Goal: Answer question/provide support

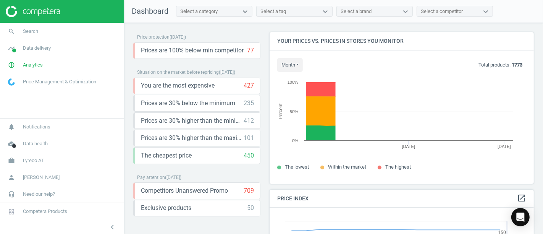
scroll to position [189, 271]
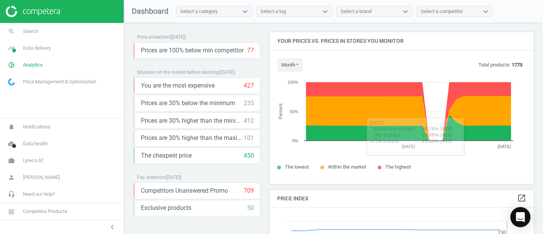
click at [522, 215] on icon "Open Intercom Messenger" at bounding box center [520, 217] width 9 height 10
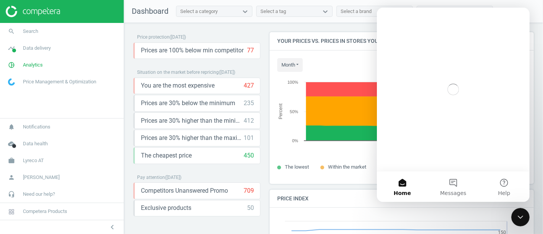
scroll to position [0, 0]
click at [454, 184] on button "Messages" at bounding box center [453, 186] width 51 height 31
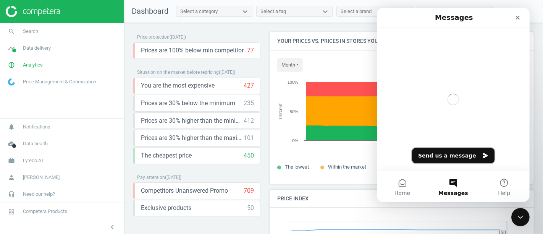
click at [445, 155] on button "Send us a message" at bounding box center [453, 155] width 83 height 15
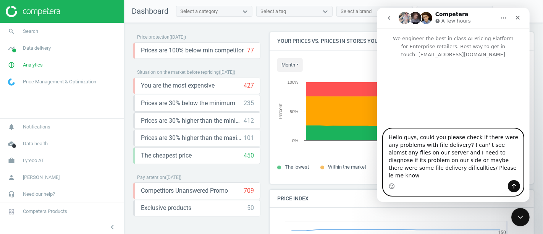
click at [414, 178] on textarea "Hello guys, could you please check if there were any problems with file deliver…" at bounding box center [453, 154] width 140 height 51
click at [460, 175] on textarea "Hello guys, could you please check if there were any problems with file deliver…" at bounding box center [453, 154] width 140 height 51
type textarea "Hello guys, could you please check if there were any problems with file deliver…"
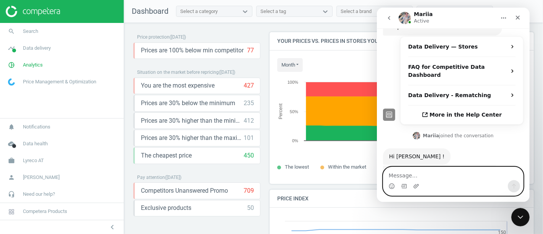
scroll to position [182, 0]
type textarea "thanks"
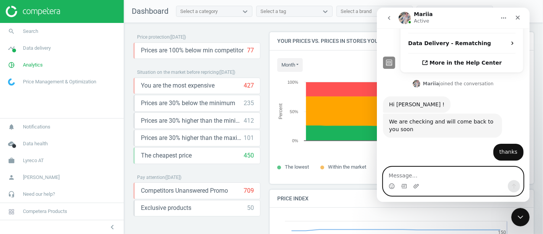
scroll to position [243, 0]
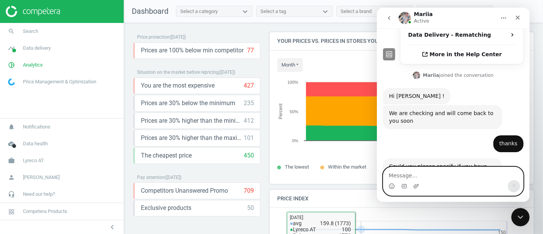
click at [407, 174] on textarea "Message…" at bounding box center [453, 173] width 140 height 13
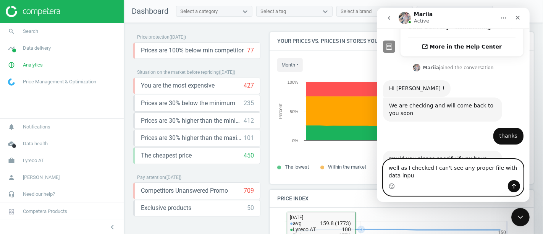
type textarea "well as I checked I can't see any proper file with data input"
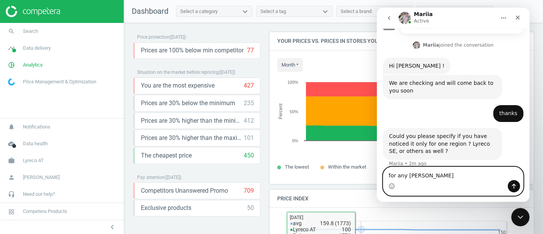
type textarea "for any marekt"
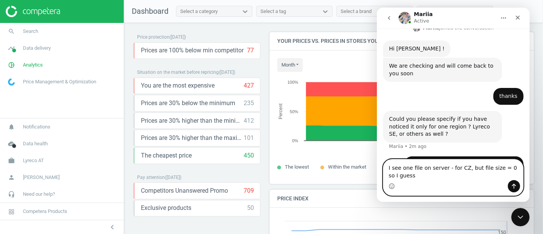
scroll to position [298, 0]
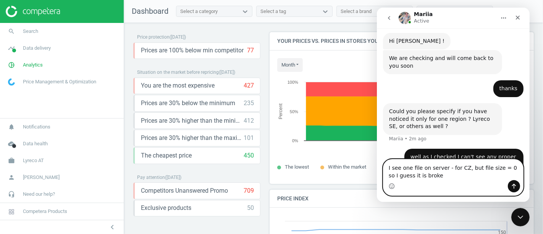
type textarea "I see one file on server - for CZ, but file size = 0 so I guess it is broken"
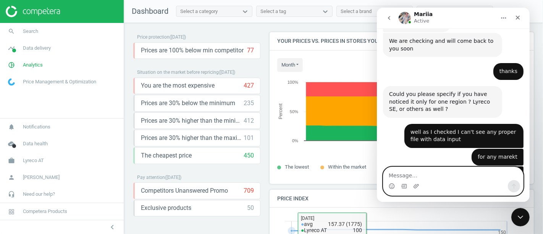
scroll to position [338, 0]
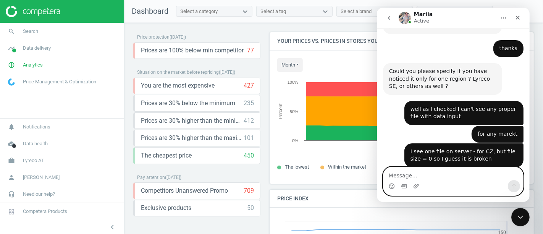
click at [444, 175] on textarea "Message…" at bounding box center [453, 173] width 140 height 13
type textarea "thanks!"
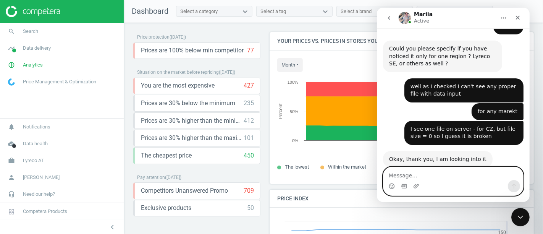
scroll to position [361, 0]
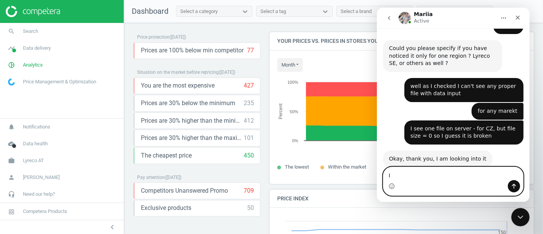
type textarea "I"
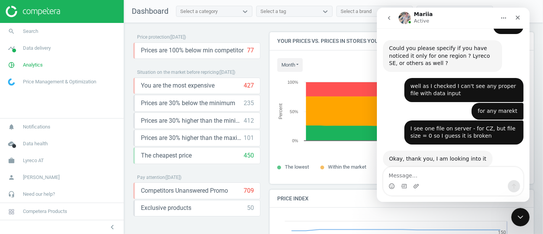
click at [384, 16] on button "go back" at bounding box center [389, 18] width 15 height 15
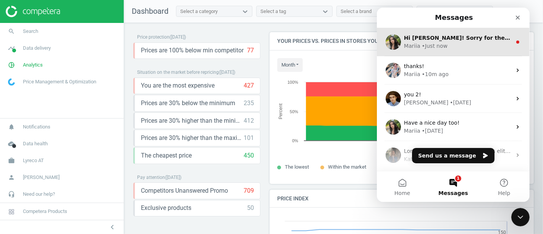
click at [431, 45] on div "• Just now" at bounding box center [435, 46] width 26 height 8
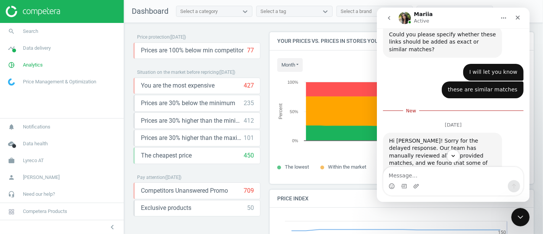
scroll to position [877, 0]
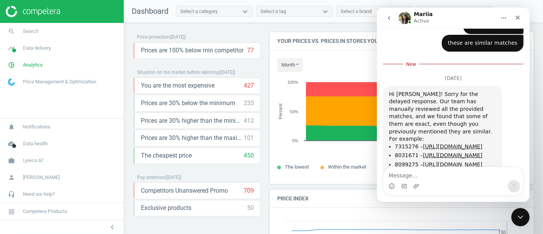
click at [415, 173] on textarea "Message…" at bounding box center [453, 173] width 140 height 13
type textarea "sure I will confirm !"
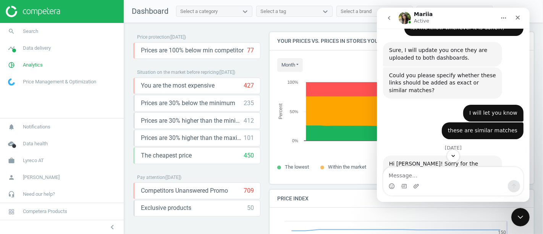
scroll to position [789, 0]
click at [423, 213] on link "[URL][DOMAIN_NAME]" at bounding box center [453, 216] width 60 height 6
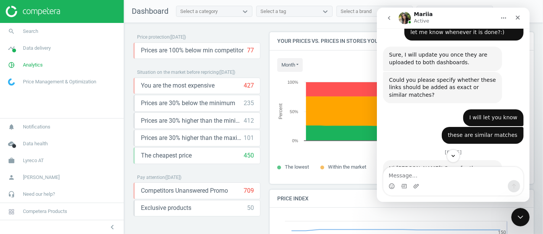
scroll to position [812, 0]
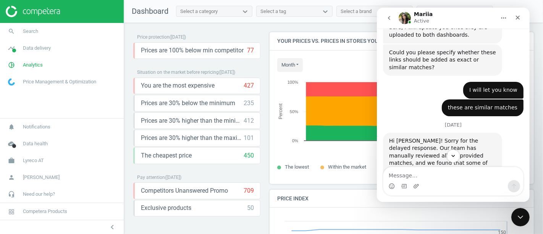
drag, startPoint x: 471, startPoint y: 123, endPoint x: 393, endPoint y: 79, distance: 89.1
click at [393, 190] on ul "7315276 – [URL][DOMAIN_NAME] 8031671 – [URL][DOMAIN_NAME] 8099275 – [URL][DOMAI…" at bounding box center [442, 207] width 107 height 34
copy ul "7315276 – [URL][DOMAIN_NAME] 8031671 – [URL][DOMAIN_NAME]"
click at [485, 137] on div "Hi [PERSON_NAME]! Sorry for the delayed response. Our team has manually reviewe…" at bounding box center [442, 163] width 107 height 52
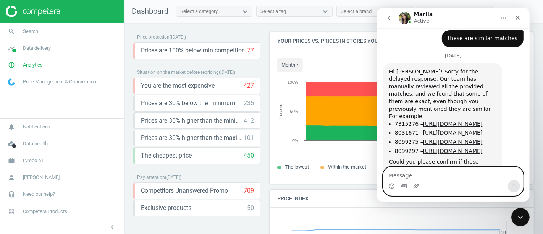
click at [406, 177] on textarea "Message…" at bounding box center [453, 173] width 140 height 13
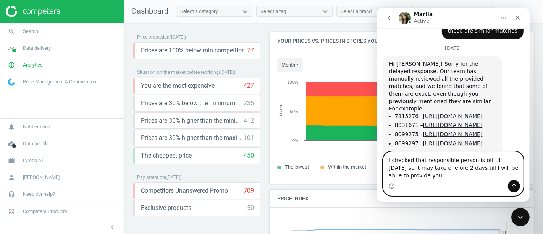
scroll to position [896, 0]
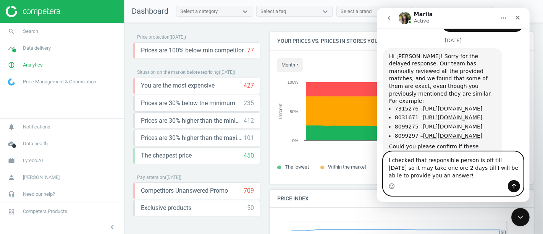
type textarea "I checked that responsible person is off till [DATE] so it may take one ore 2 d…"
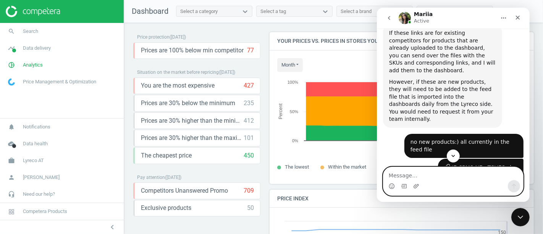
scroll to position [605, 0]
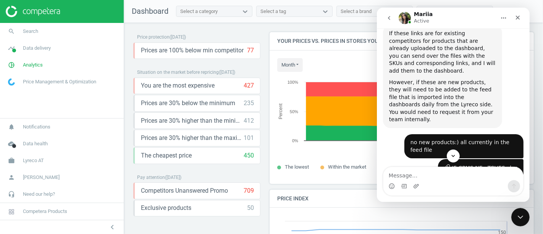
click at [470, 164] on div "IE CPMS NE...TCHES.xlsx" at bounding box center [485, 168] width 66 height 8
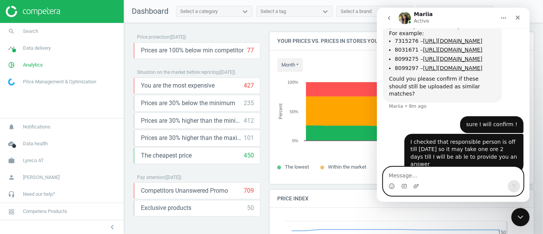
click at [424, 175] on textarea "Message…" at bounding box center [453, 173] width 140 height 13
click at [36, 162] on span "Lyreco AT" at bounding box center [33, 160] width 21 height 7
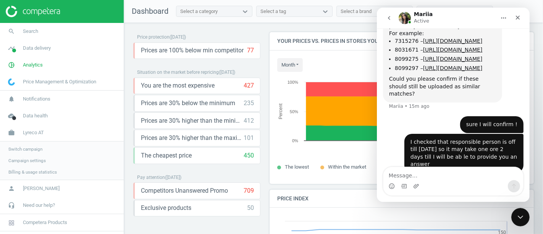
click at [27, 141] on div "Switch campaign Campaign settings Billing & usage statistics" at bounding box center [62, 160] width 124 height 38
click at [29, 148] on span "Switch campaign" at bounding box center [25, 149] width 34 height 6
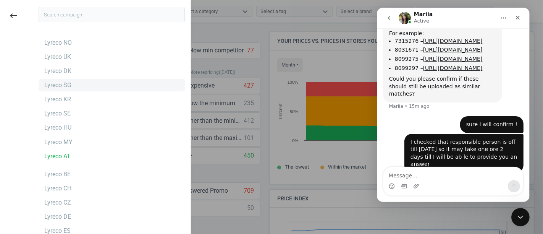
click at [69, 87] on div "Lyreco SG" at bounding box center [57, 85] width 27 height 8
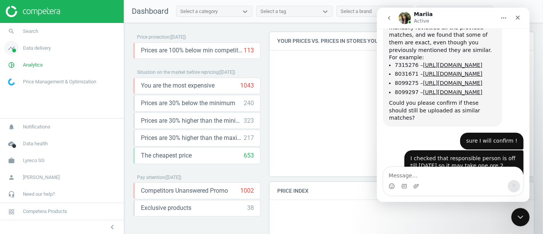
scroll to position [944, 0]
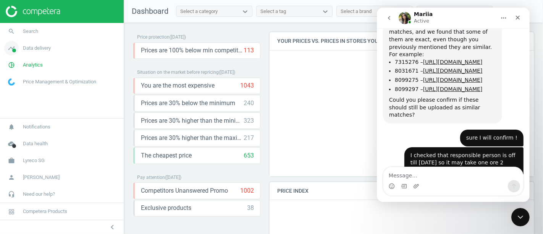
click at [36, 50] on span "Data delivery" at bounding box center [37, 48] width 28 height 7
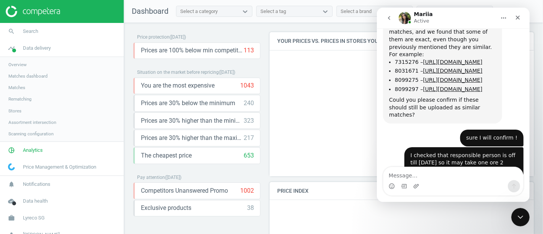
click at [24, 65] on span "Overview" at bounding box center [17, 65] width 18 height 6
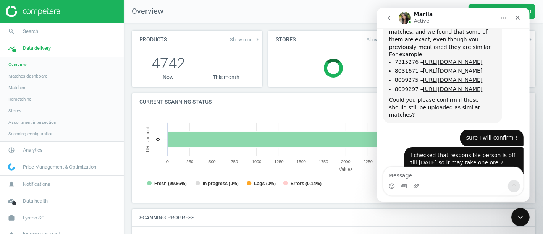
scroll to position [166, 395]
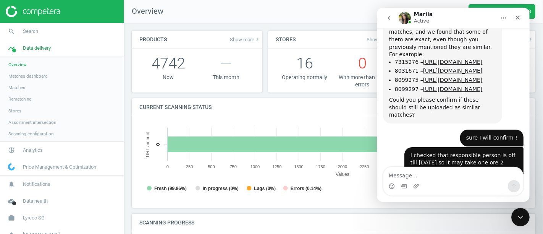
click at [30, 76] on span "Matches dashboard" at bounding box center [27, 76] width 39 height 6
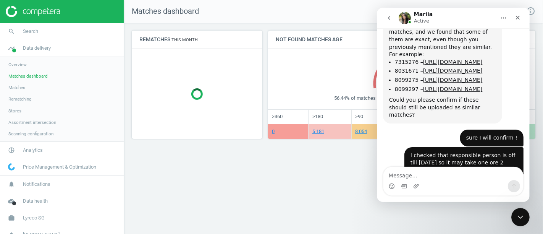
click at [11, 87] on span "Matches" at bounding box center [16, 87] width 17 height 6
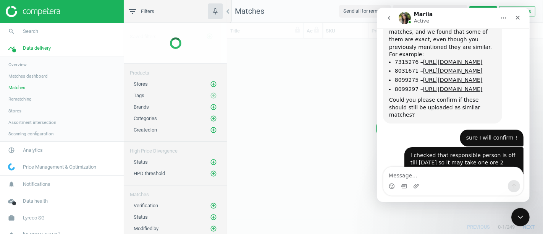
scroll to position [168, 309]
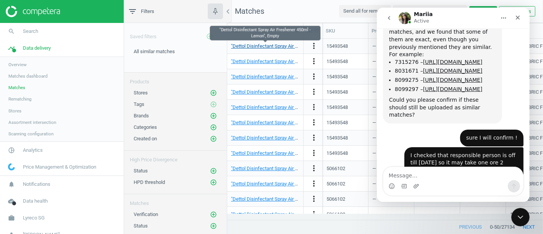
click at [249, 45] on link ""Dettol Disinfectant Spray Air Freshener 450ml - Lemon", Empty" at bounding box center [299, 46] width 136 height 6
drag, startPoint x: 1023, startPoint y: 416, endPoint x: 515, endPoint y: 211, distance: 548.4
click at [514, 210] on div "Close Intercom Messenger" at bounding box center [519, 216] width 18 height 18
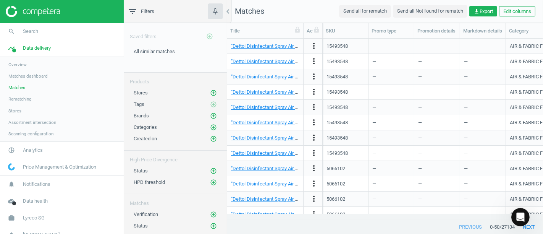
scroll to position [0, 0]
click at [331, 45] on div "15493548" at bounding box center [337, 46] width 21 height 7
copy div "15493548"
click at [26, 76] on span "Matches dashboard" at bounding box center [27, 76] width 39 height 6
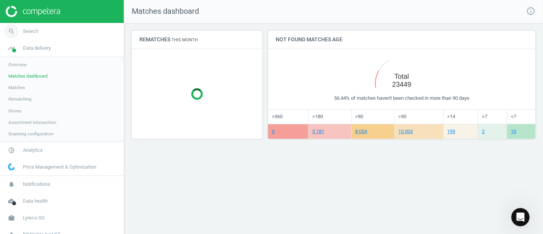
click at [51, 29] on link "search Search" at bounding box center [62, 31] width 124 height 17
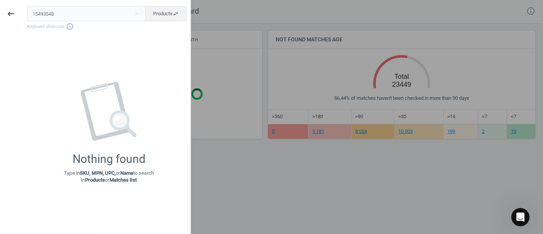
type input "15493548"
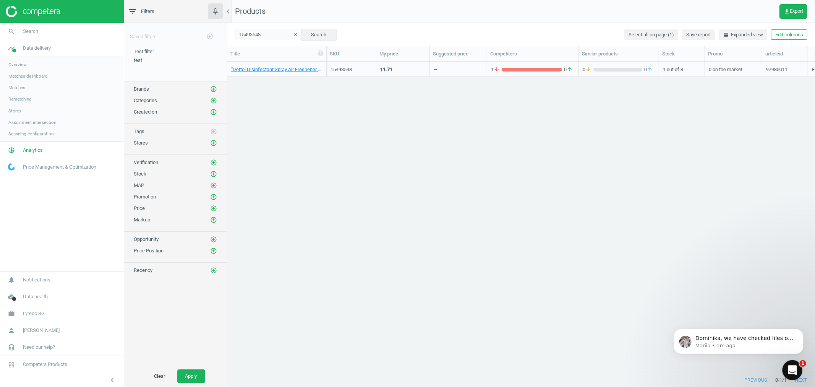
click at [543, 233] on icon "Open Intercom Messenger" at bounding box center [791, 369] width 13 height 13
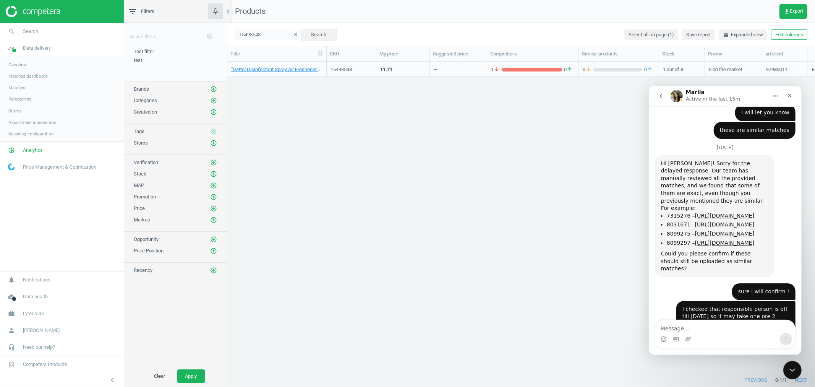
scroll to position [869, 0]
click at [543, 101] on button "go back" at bounding box center [660, 95] width 15 height 15
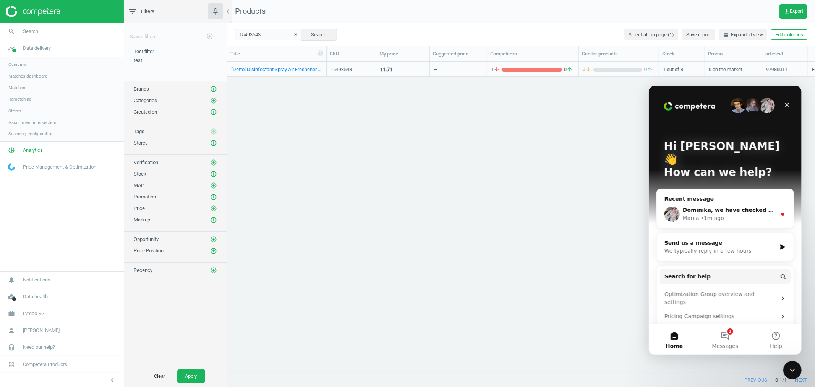
click at [543, 214] on div "• 1m ago" at bounding box center [711, 218] width 23 height 8
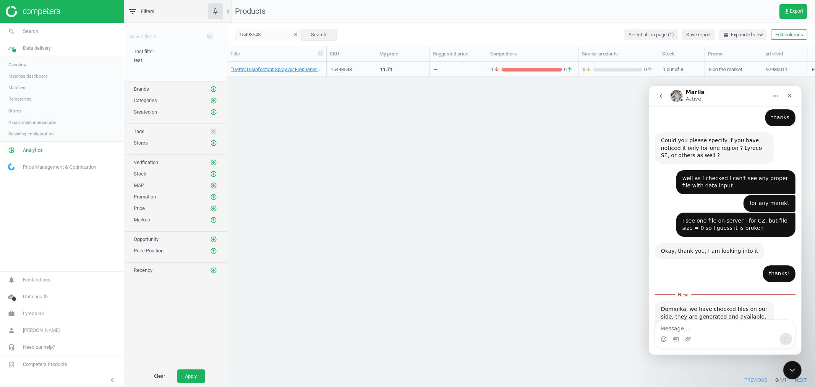
scroll to position [352, 0]
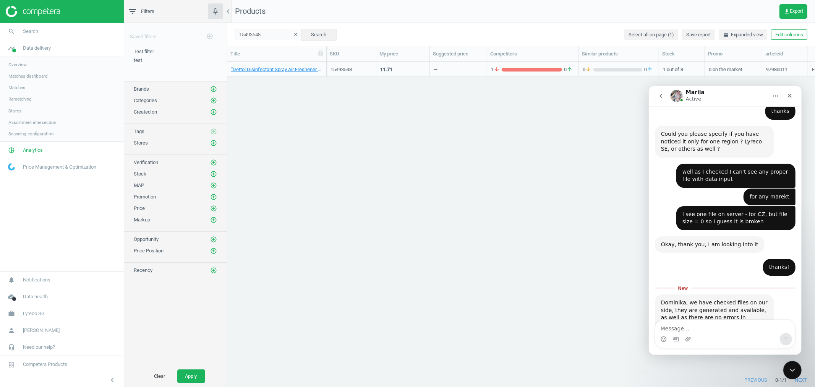
click at [543, 233] on textarea "Message…" at bounding box center [725, 325] width 140 height 13
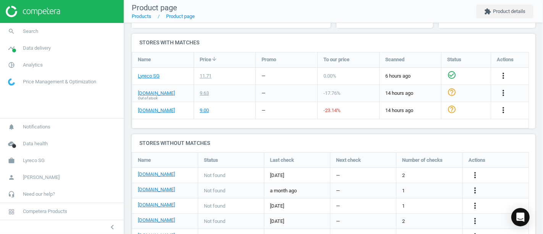
scroll to position [295, 0]
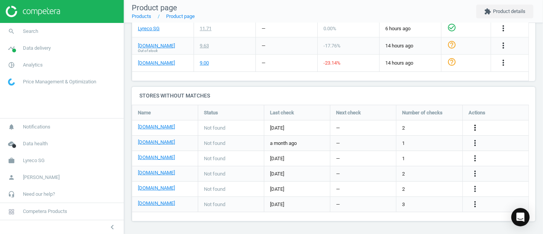
click at [499, 33] on icon "more_vert" at bounding box center [503, 28] width 9 height 9
click at [425, 127] on link "Edit URL/product option" at bounding box center [415, 128] width 105 height 12
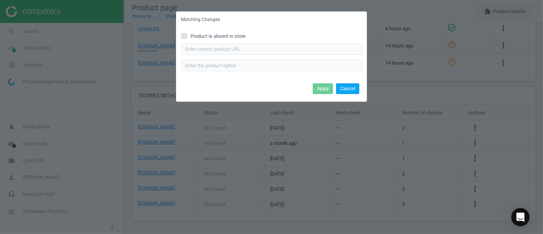
click at [350, 88] on button "Cancel" at bounding box center [347, 88] width 23 height 11
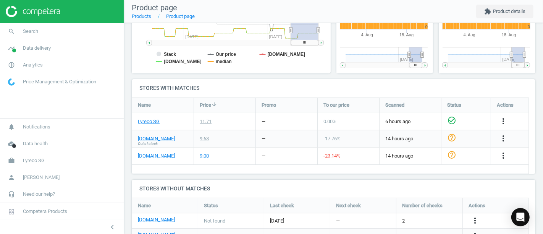
scroll to position [203, 0]
click at [502, 156] on icon "more_vert" at bounding box center [503, 155] width 9 height 9
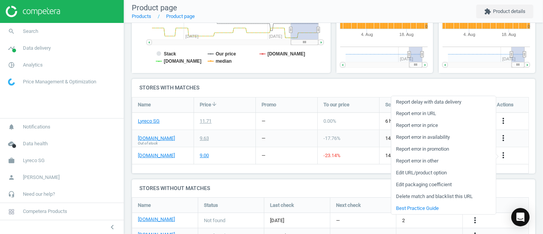
click at [508, 157] on div "more_vert" at bounding box center [504, 156] width 15 height 10
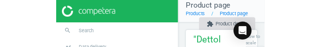
scroll to position [4, 1]
